Goal: Information Seeking & Learning: Learn about a topic

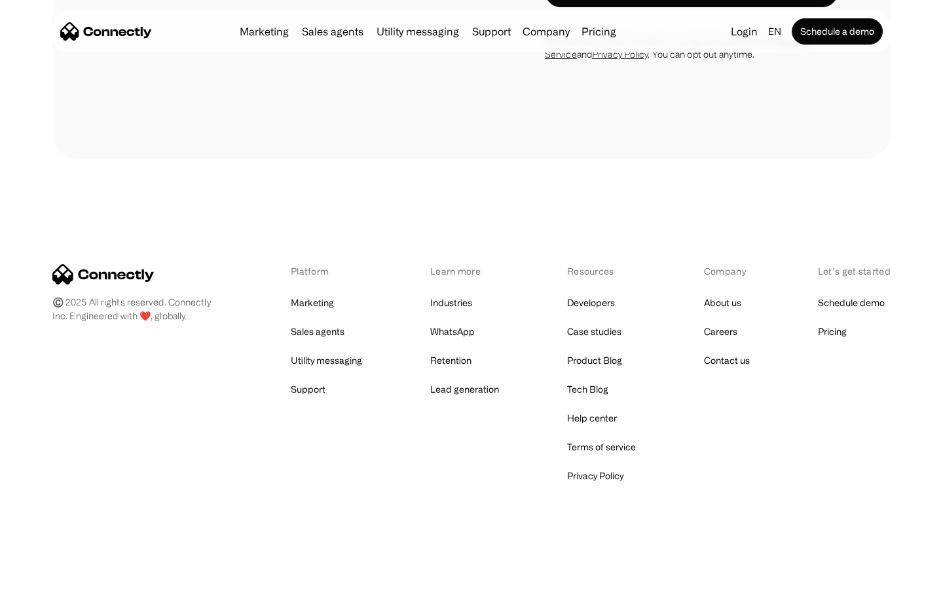
scroll to position [4662, 0]
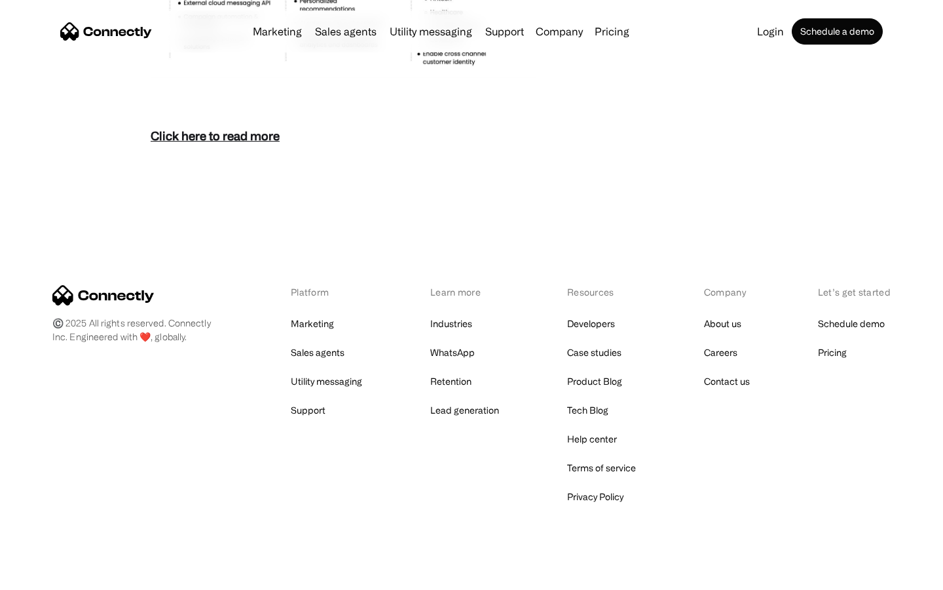
scroll to position [5681, 0]
